Goal: Transaction & Acquisition: Obtain resource

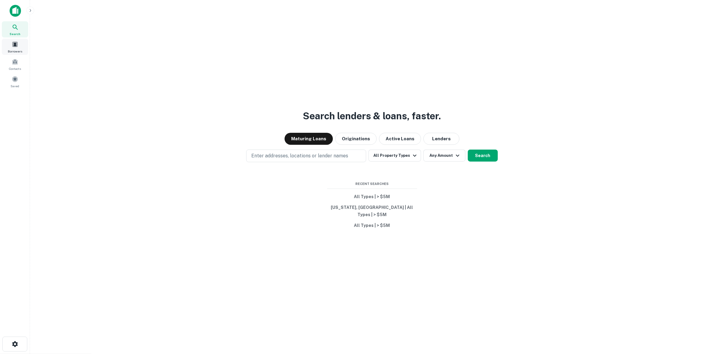
click at [11, 47] on div "Borrowers" at bounding box center [15, 47] width 26 height 16
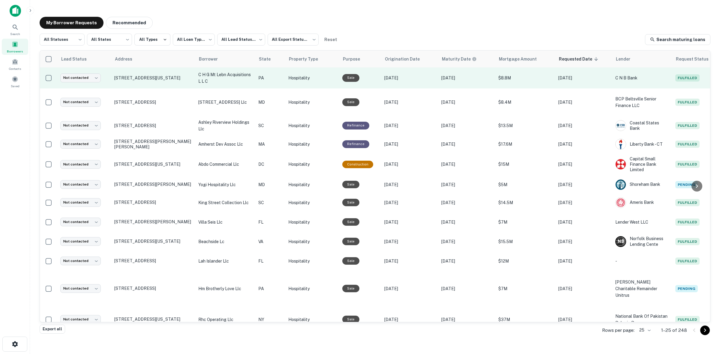
click at [151, 70] on td "611 Washington Rd Pittsburgh, PA 15228" at bounding box center [153, 78] width 84 height 21
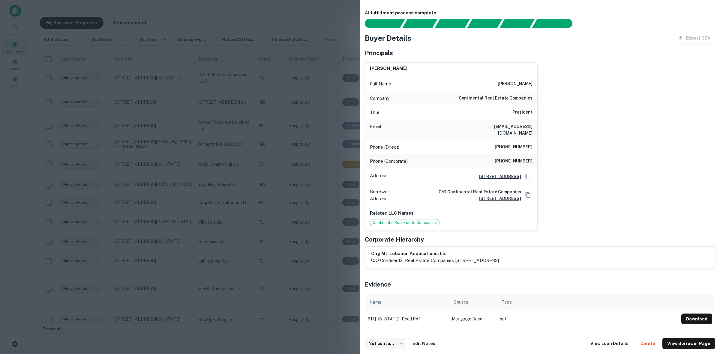
click at [160, 72] on div at bounding box center [360, 177] width 720 height 354
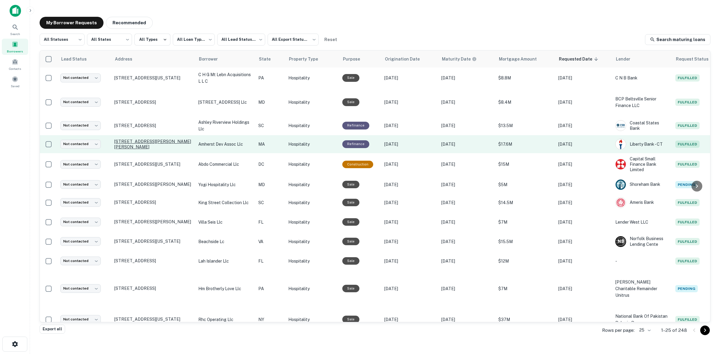
click at [172, 144] on p "400 Russell St Hadley, MA 01035" at bounding box center [153, 144] width 78 height 11
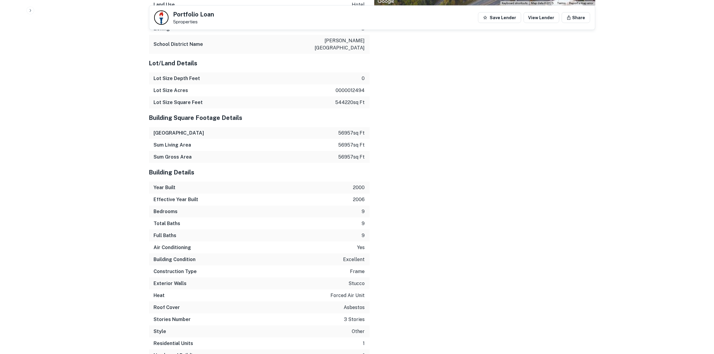
scroll to position [1118, 0]
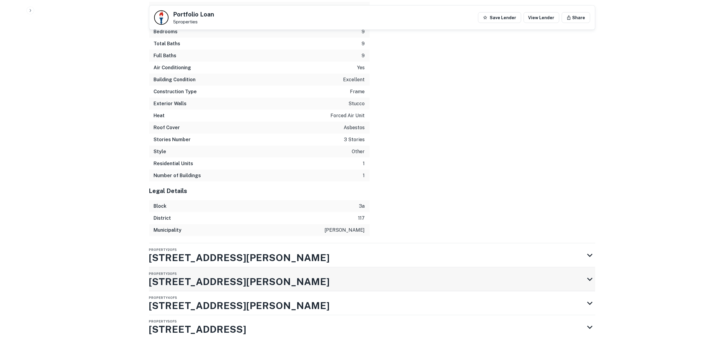
click at [213, 275] on h3 "329 Russell St" at bounding box center [239, 282] width 181 height 14
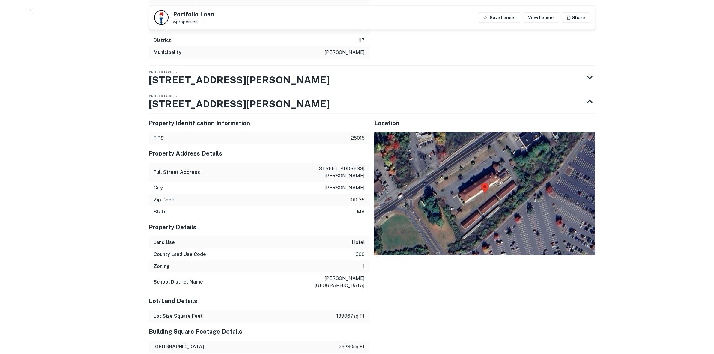
scroll to position [1305, 0]
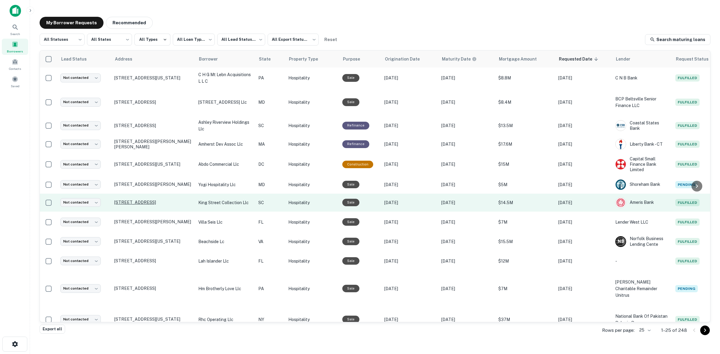
click at [174, 202] on p "292 King St Charleston, SC 29401" at bounding box center [153, 202] width 78 height 5
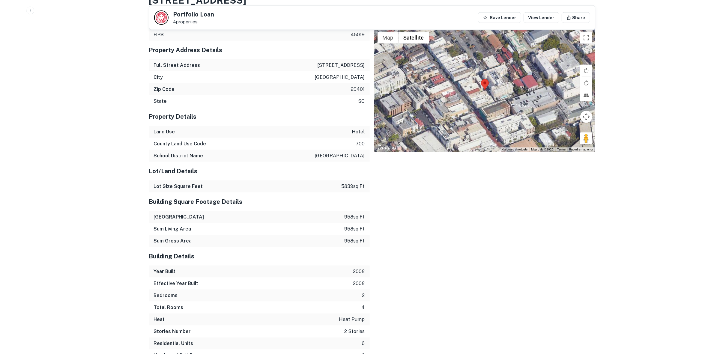
scroll to position [1163, 0]
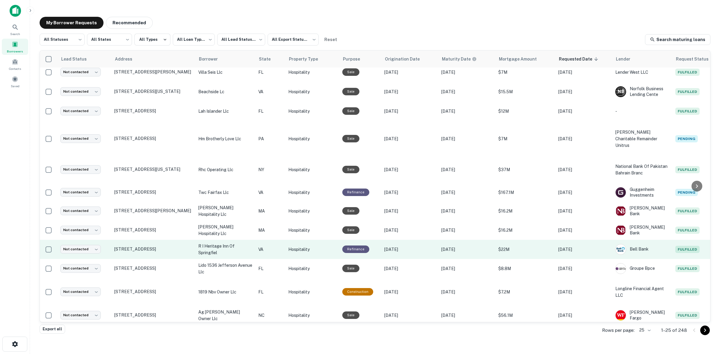
scroll to position [263, 0]
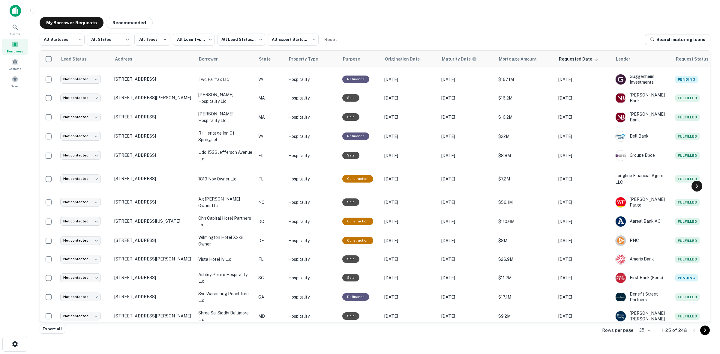
click at [698, 185] on icon at bounding box center [696, 186] width 7 height 7
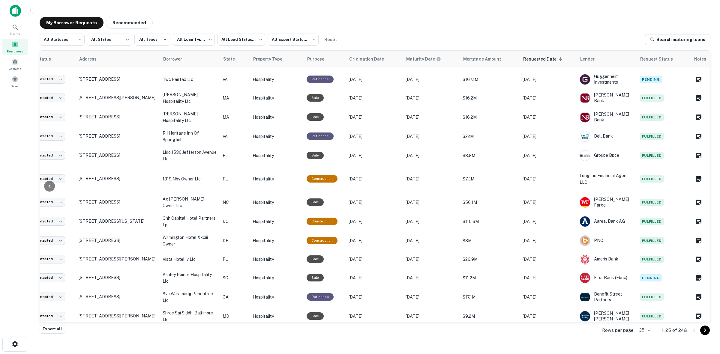
click at [648, 330] on body "**********" at bounding box center [360, 177] width 720 height 354
click at [646, 311] on li "100" at bounding box center [645, 309] width 20 height 11
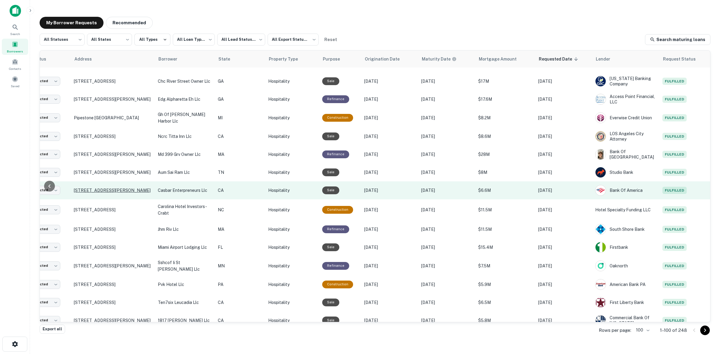
scroll to position [1051, 41]
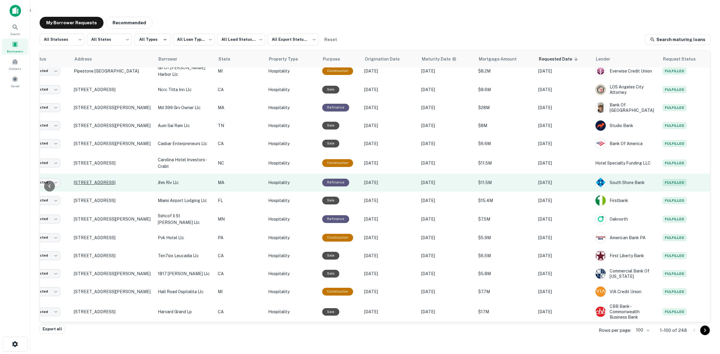
click at [126, 185] on p "1800 Soldiers Field Rd Brighton, MA 02135" at bounding box center [113, 182] width 78 height 5
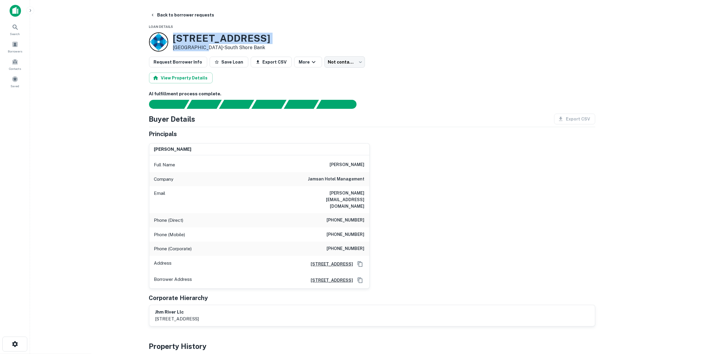
drag, startPoint x: 175, startPoint y: 37, endPoint x: 203, endPoint y: 47, distance: 29.7
click at [203, 47] on div "1800 Soldiers Field Rd Brighton, MA 02135 • South Shore Bank" at bounding box center [222, 42] width 98 height 19
copy div "1800 Soldiers Field Rd Brighton, MA"
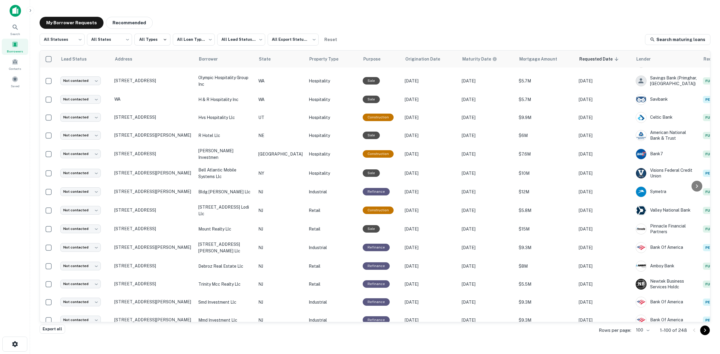
scroll to position [1379, 0]
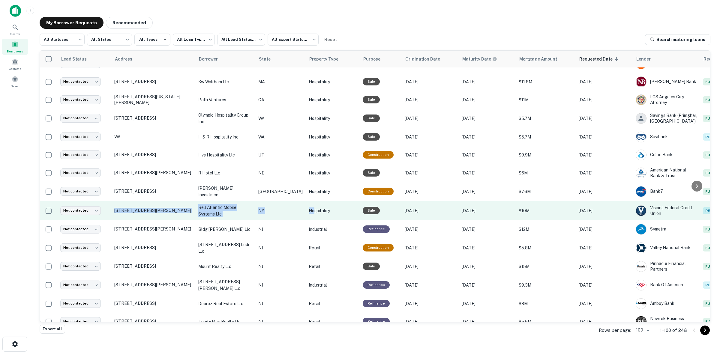
drag, startPoint x: 107, startPoint y: 224, endPoint x: 299, endPoint y: 220, distance: 192.4
click at [299, 220] on tr "Not contacted **** ​ 2 Hawley St Binghamton, NY 13901 bell atlantic mobile syst…" at bounding box center [407, 210] width 734 height 19
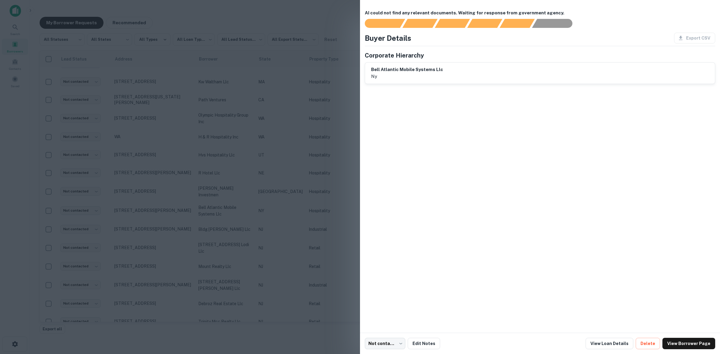
click at [219, 164] on div at bounding box center [360, 177] width 720 height 354
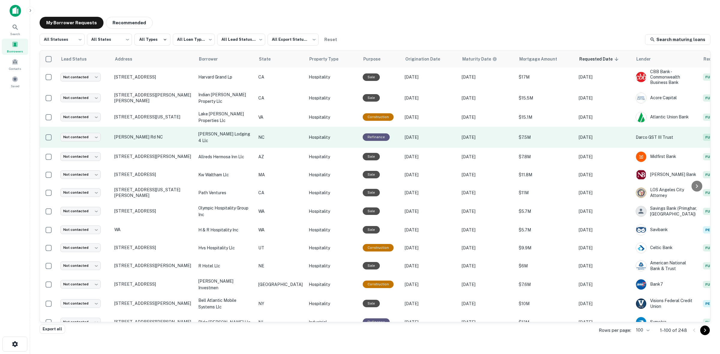
scroll to position [1266, 0]
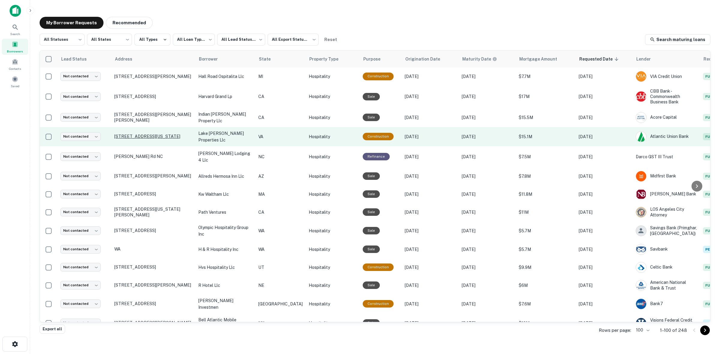
copy tr "​ 5655 Greenwich Rd Virginia Beach, VA 23462"
drag, startPoint x: 110, startPoint y: 148, endPoint x: 134, endPoint y: 152, distance: 24.7
click at [134, 146] on tr "Not contacted **** ​ 5655 Greenwich Rd Virginia Beach, VA 23462 lake wright pro…" at bounding box center [407, 136] width 734 height 19
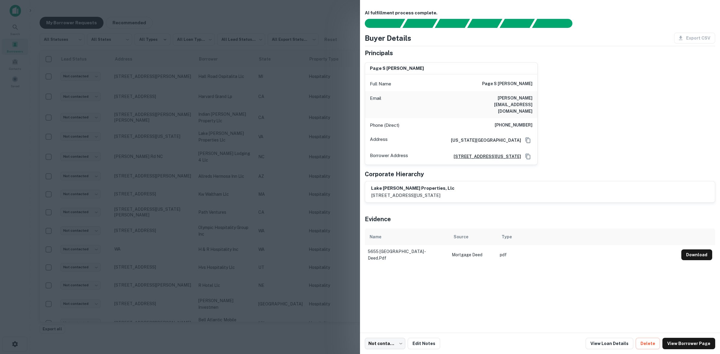
click at [326, 65] on div at bounding box center [360, 177] width 720 height 354
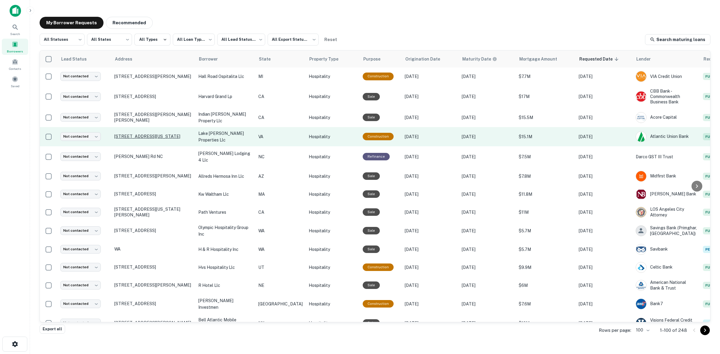
click at [179, 139] on p "5655 Greenwich Rd Virginia Beach, VA 23462" at bounding box center [153, 136] width 78 height 5
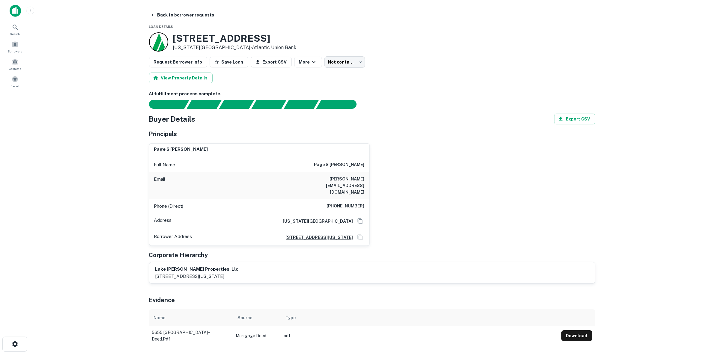
click at [341, 179] on h6 "pjohnson@wyndham.com" at bounding box center [329, 186] width 72 height 20
copy h6 "pjohnson@wyndham.com"
click at [433, 149] on div "page s johnson Full Name page s johnson Email pjohnson@wyndham.com Phone (Direc…" at bounding box center [369, 193] width 451 height 108
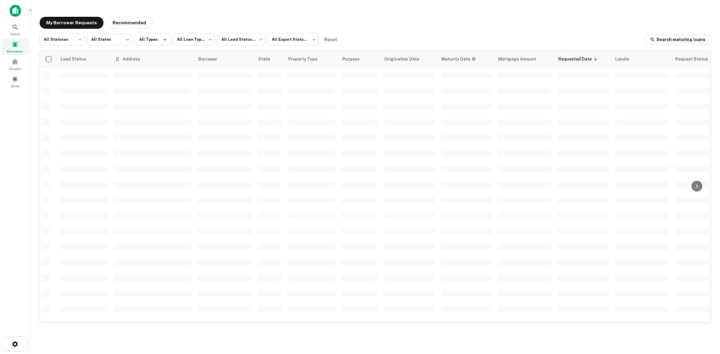
scroll to position [141, 0]
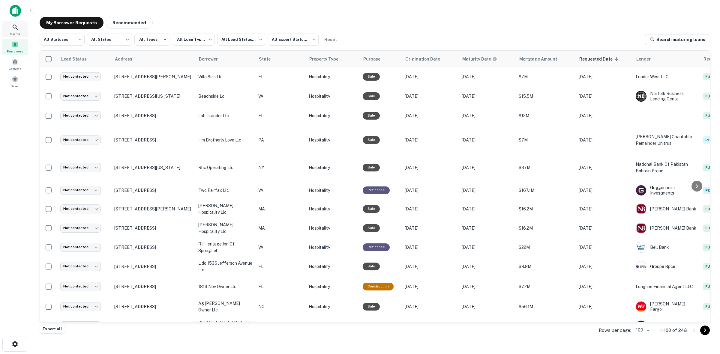
click at [14, 28] on icon at bounding box center [15, 27] width 5 height 5
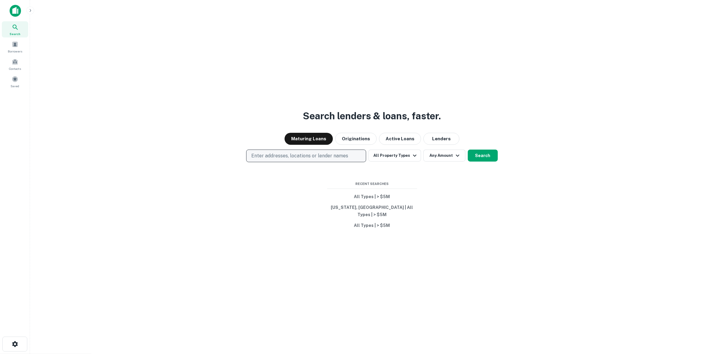
click at [314, 157] on p "Enter addresses, locations or lender names" at bounding box center [299, 155] width 97 height 7
type input "**********"
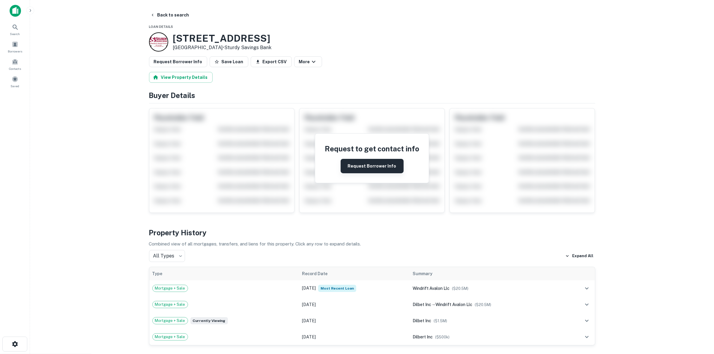
click at [380, 169] on button "Request Borrower Info" at bounding box center [372, 166] width 63 height 14
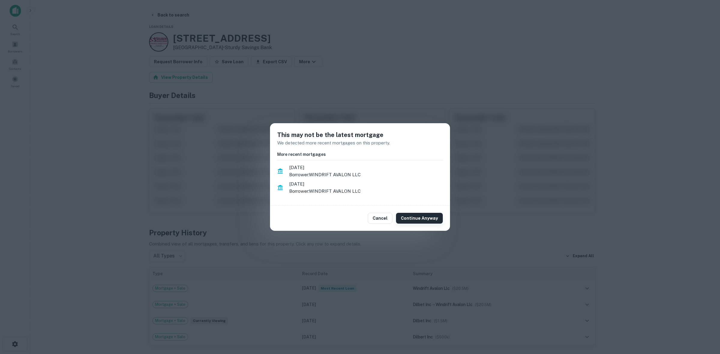
click at [416, 218] on button "Continue Anyway" at bounding box center [419, 218] width 47 height 11
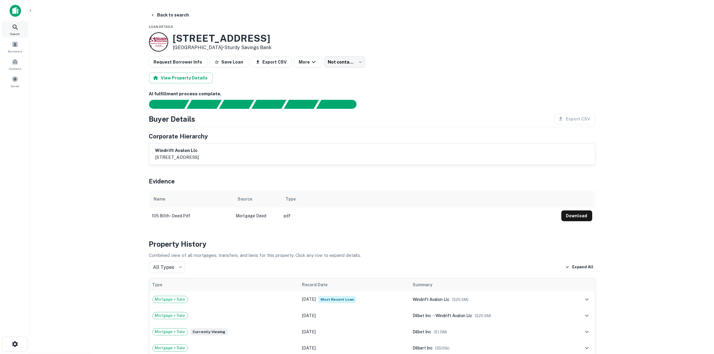
click at [19, 29] on div "Search" at bounding box center [15, 29] width 26 height 16
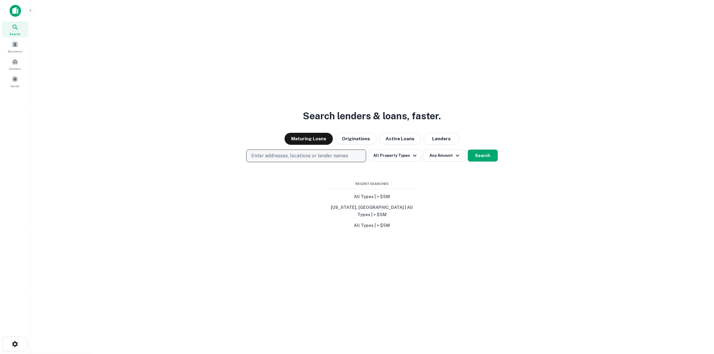
click at [279, 160] on p "Enter addresses, locations or lender names" at bounding box center [299, 155] width 97 height 7
type input "**********"
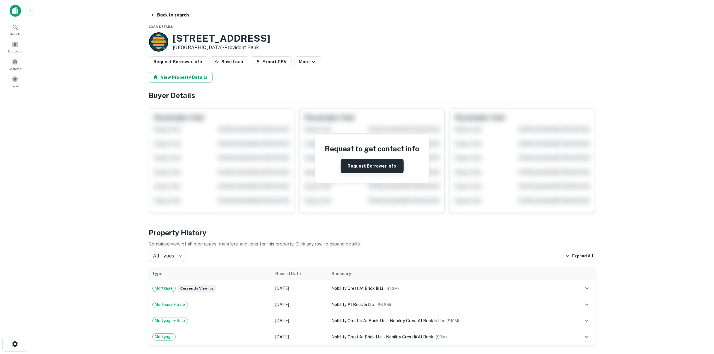
click at [362, 167] on button "Request Borrower Info" at bounding box center [372, 166] width 63 height 14
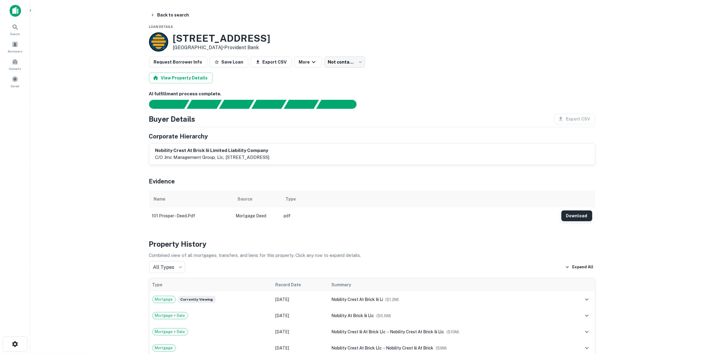
click at [572, 216] on button "Download" at bounding box center [577, 216] width 31 height 11
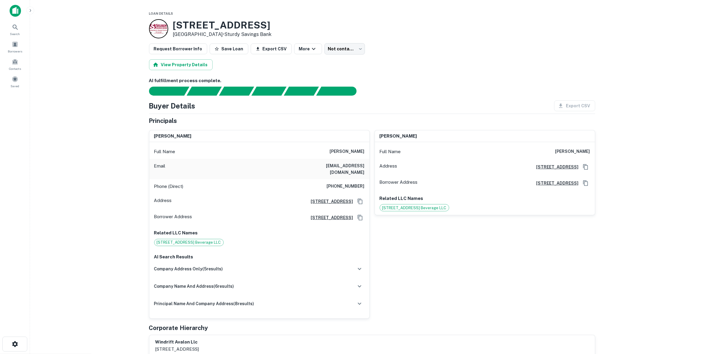
click at [350, 183] on h6 "[PHONE_NUMBER]" at bounding box center [346, 186] width 38 height 7
copy h6 "[PHONE_NUMBER]"
